Goal: Transaction & Acquisition: Download file/media

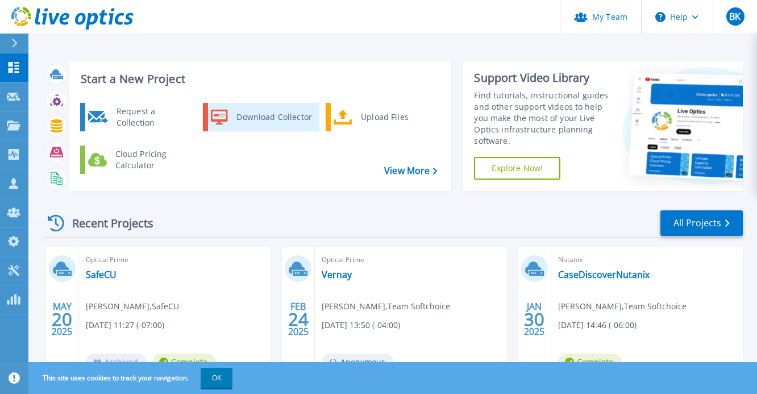
click at [290, 123] on div "Download Collector" at bounding box center [274, 117] width 86 height 23
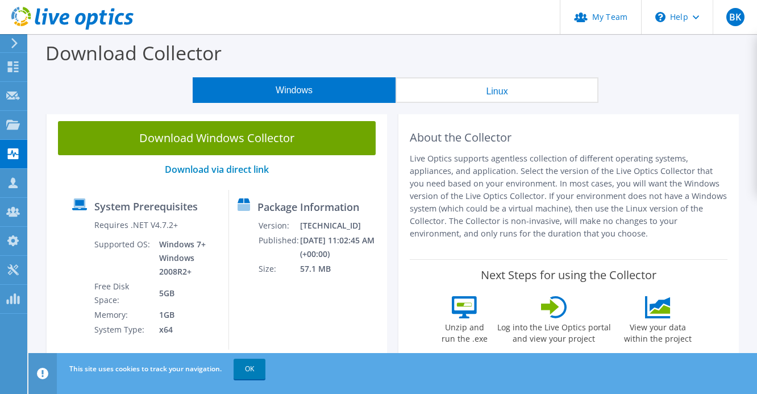
click at [489, 91] on button "Linux" at bounding box center [496, 90] width 203 height 26
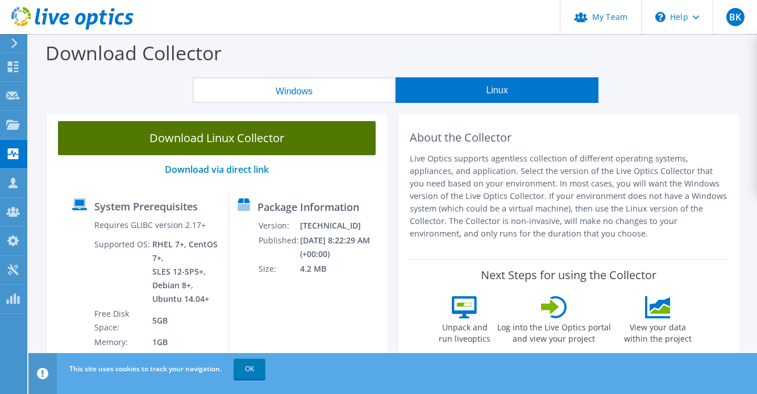
click at [205, 140] on link "Download Linux Collector" at bounding box center [217, 138] width 318 height 34
click at [204, 132] on link "Download Linux Collector" at bounding box center [217, 138] width 318 height 34
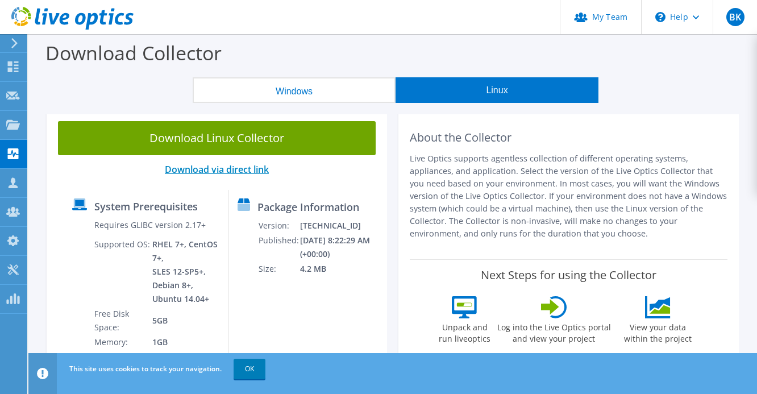
click at [200, 166] on link "Download via direct link" at bounding box center [217, 169] width 104 height 12
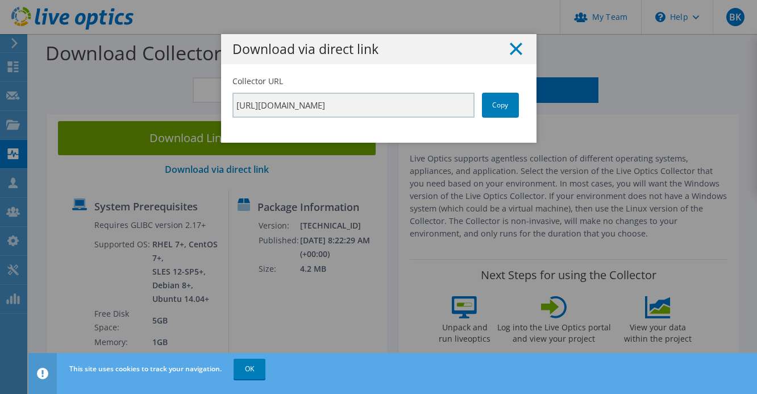
click at [518, 47] on line at bounding box center [515, 48] width 11 height 11
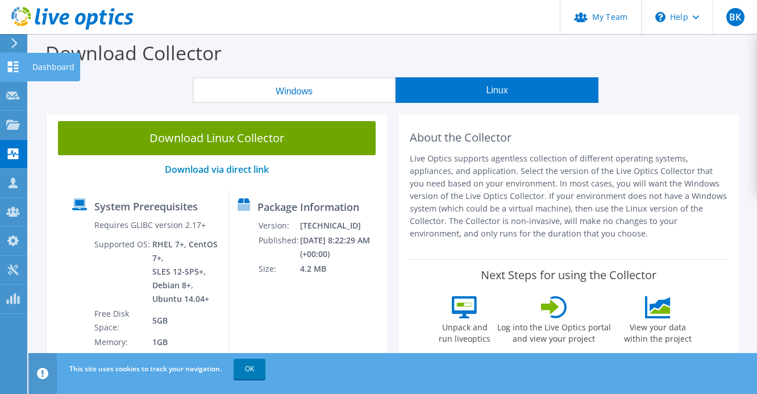
click at [18, 70] on icon at bounding box center [13, 66] width 14 height 11
